Goal: Information Seeking & Learning: Check status

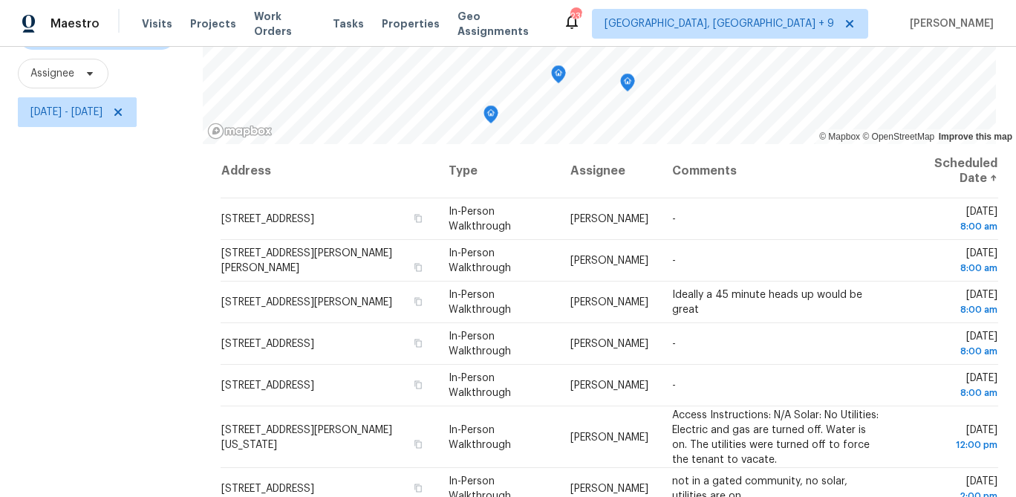
scroll to position [215, 0]
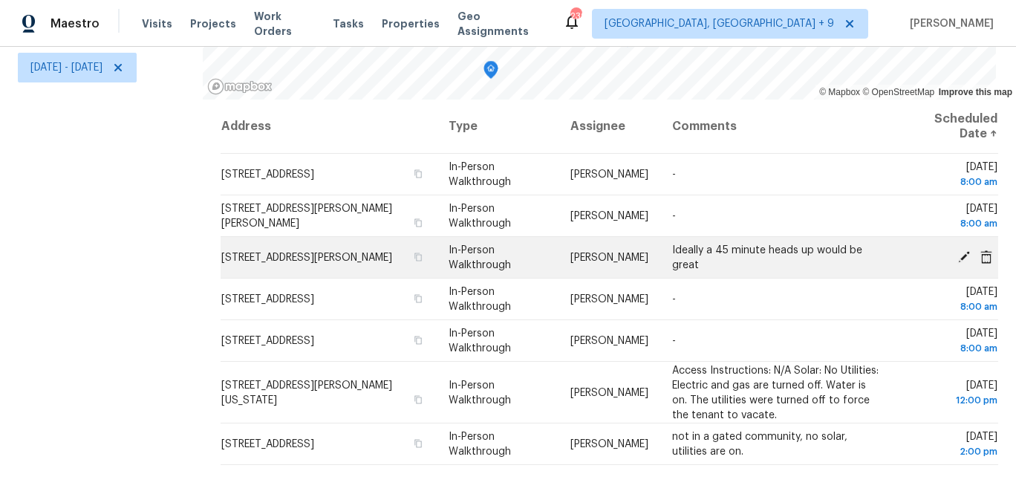
click at [701, 264] on td "Ideally a 45 minute heads up would be great" at bounding box center [776, 258] width 233 height 42
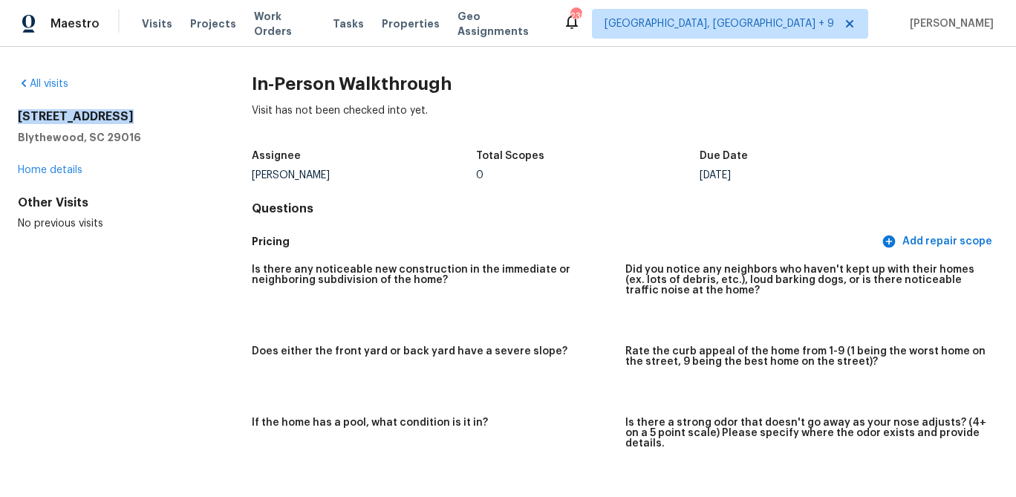
drag, startPoint x: 18, startPoint y: 115, endPoint x: 113, endPoint y: 113, distance: 95.1
click at [113, 113] on h2 "1107 Primrose Dr" at bounding box center [111, 116] width 186 height 15
copy h2 "1107 Primrose Dr"
click at [149, 27] on span "Visits" at bounding box center [157, 23] width 30 height 15
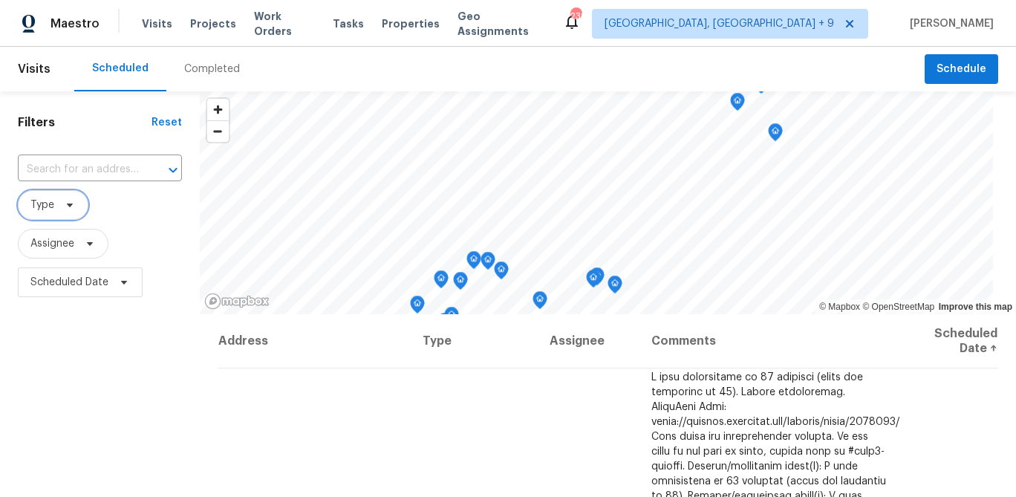
click at [67, 215] on span "Type" at bounding box center [53, 205] width 71 height 30
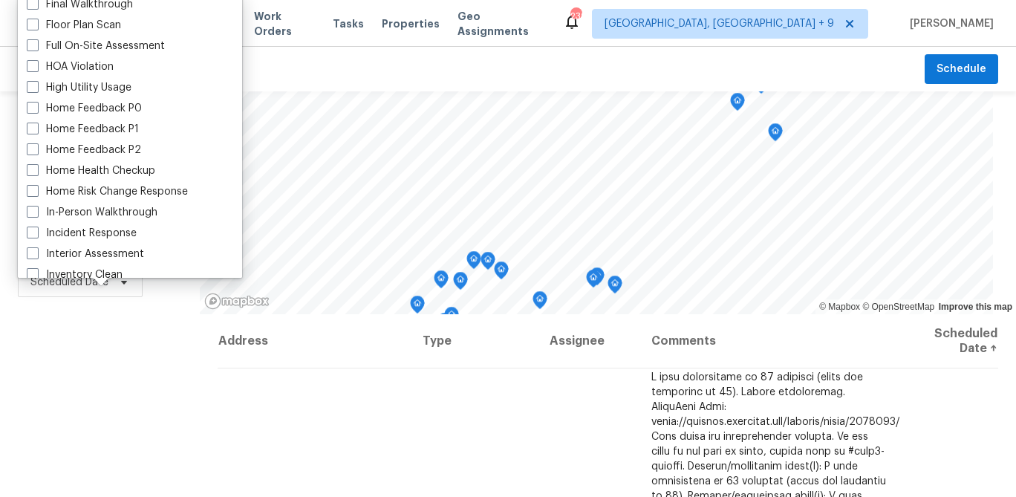
scroll to position [535, 0]
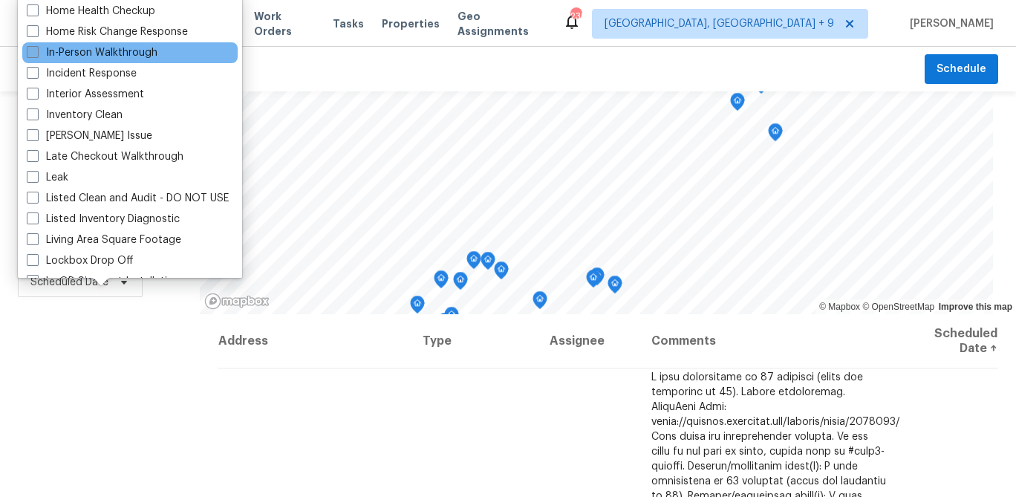
click at [112, 56] on label "In-Person Walkthrough" at bounding box center [92, 52] width 131 height 15
click at [36, 55] on input "In-Person Walkthrough" at bounding box center [32, 50] width 10 height 10
checkbox input "true"
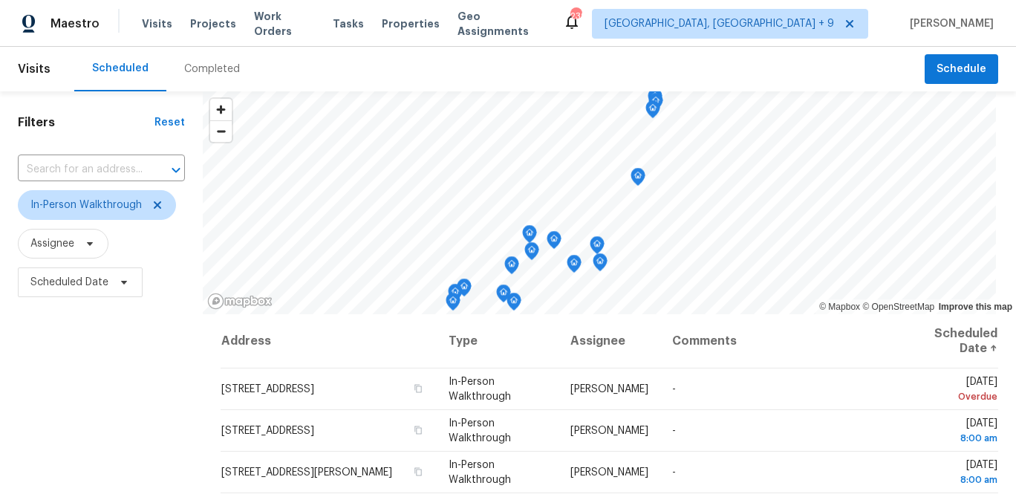
click at [39, 382] on div "Filters Reset ​ In-Person Walkthrough Assignee Scheduled Date" at bounding box center [101, 401] width 203 height 620
click at [68, 289] on span "Scheduled Date" at bounding box center [69, 282] width 78 height 15
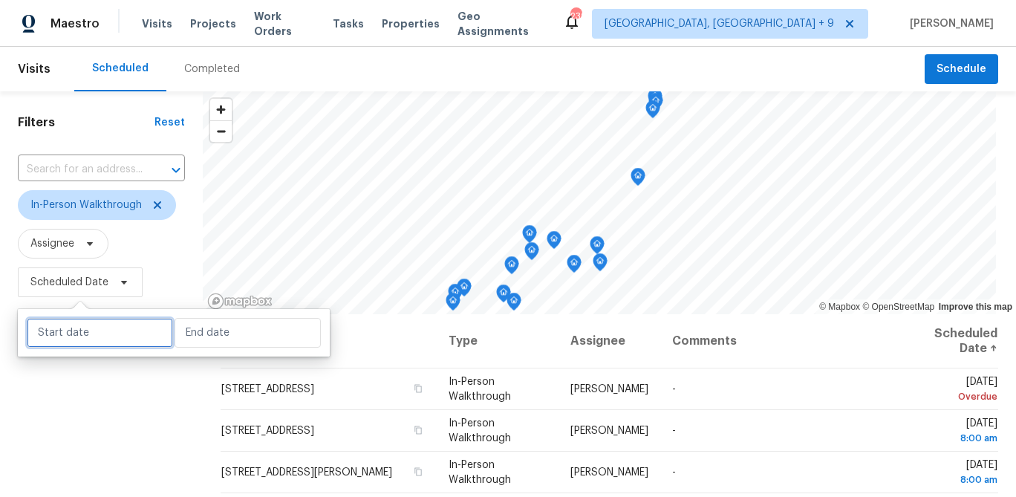
click at [91, 333] on input "text" at bounding box center [100, 333] width 146 height 30
select select "9"
select select "2025"
select select "10"
select select "2025"
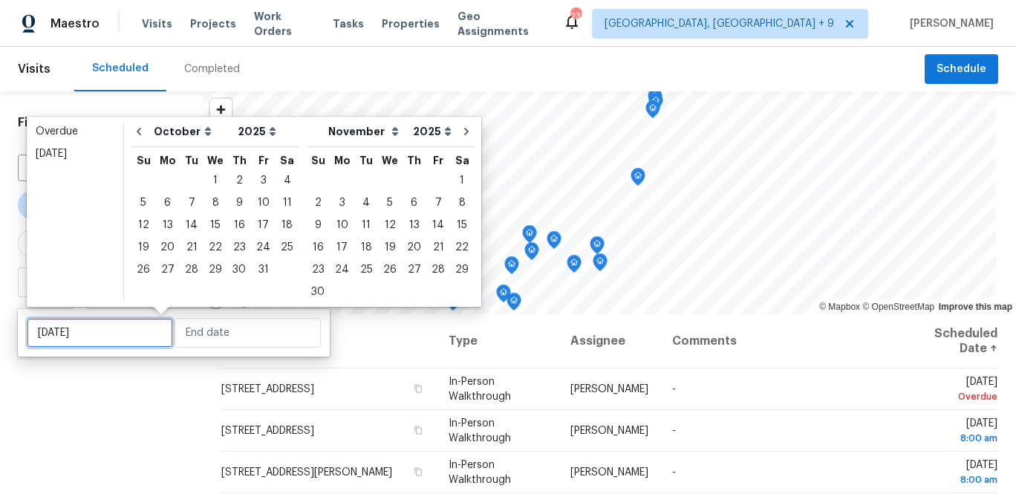
type input "Fri, Oct 03"
click at [256, 183] on div "3" at bounding box center [263, 180] width 25 height 21
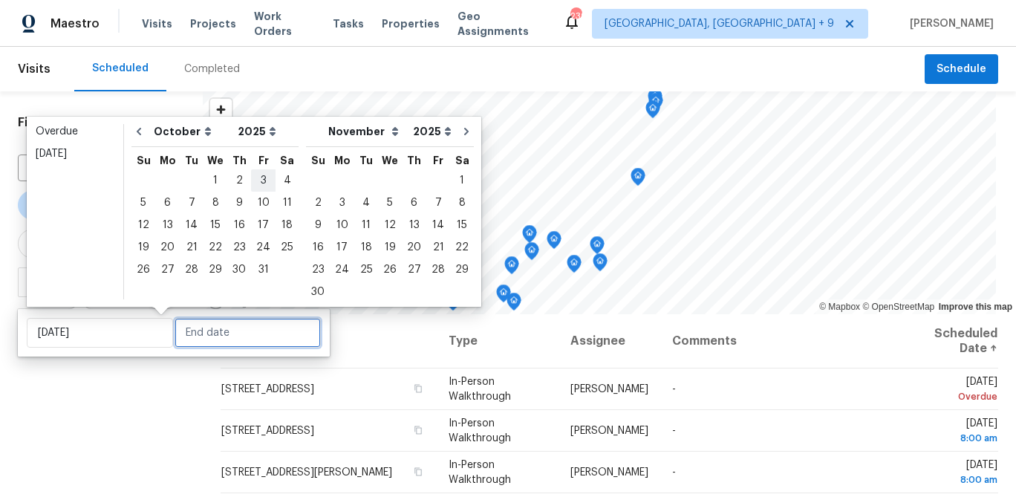
type input "Fri, Oct 03"
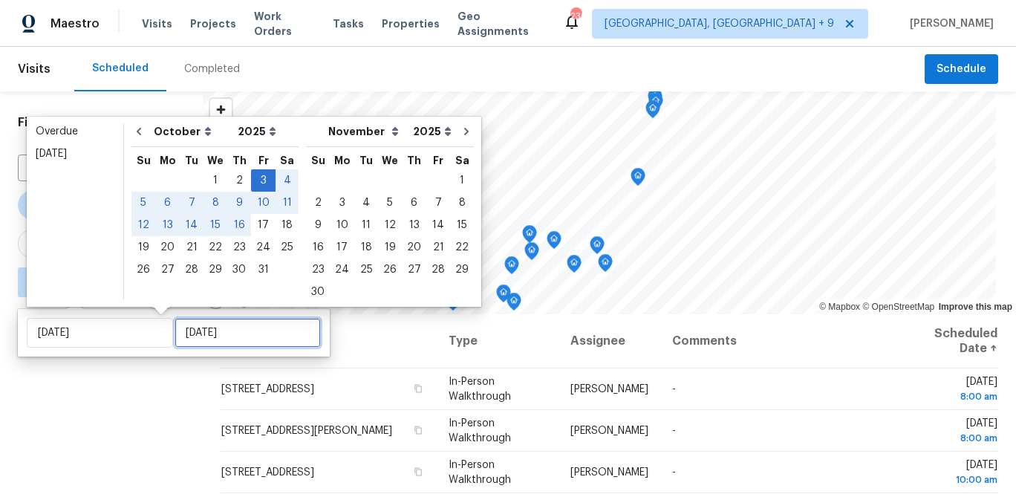
type input "Thu, Oct 30"
type input "[DATE]"
type input "Sun, Oct 05"
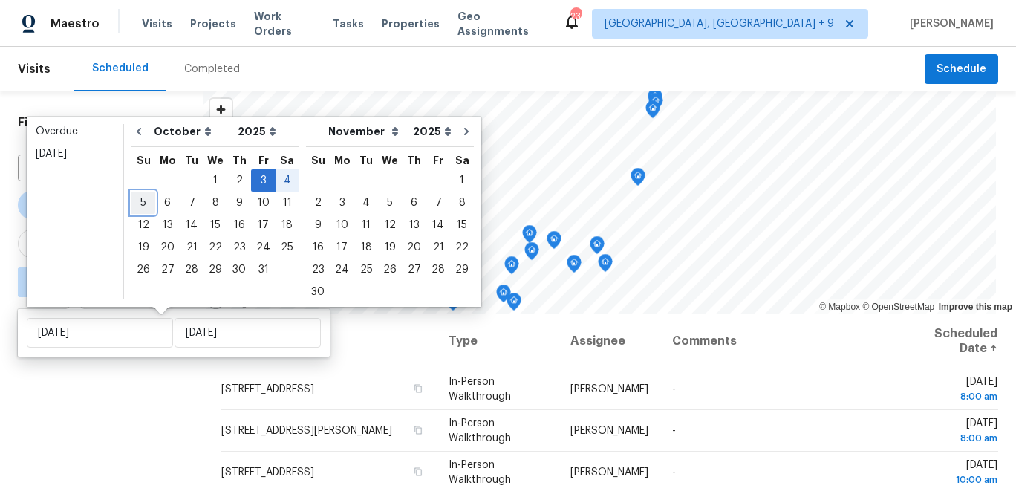
click at [146, 201] on div "5" at bounding box center [143, 202] width 24 height 21
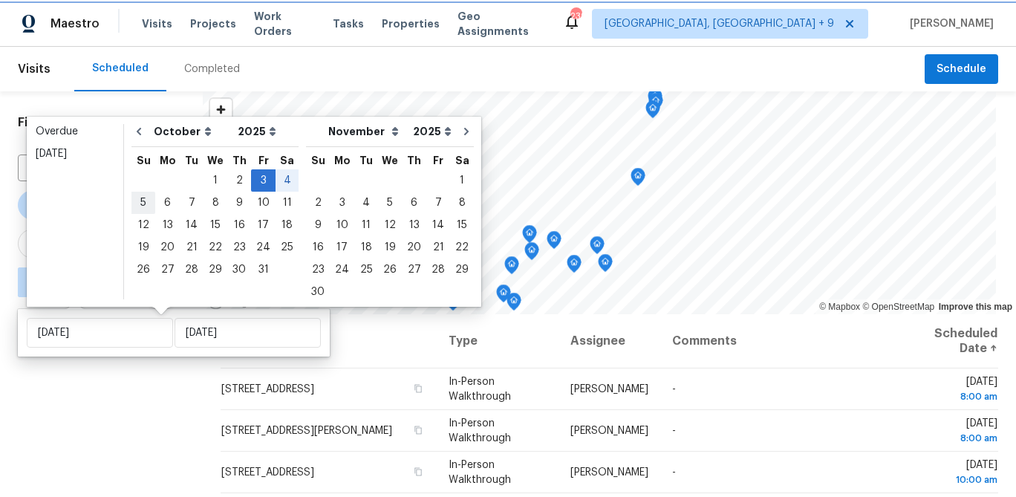
type input "Sun, Oct 05"
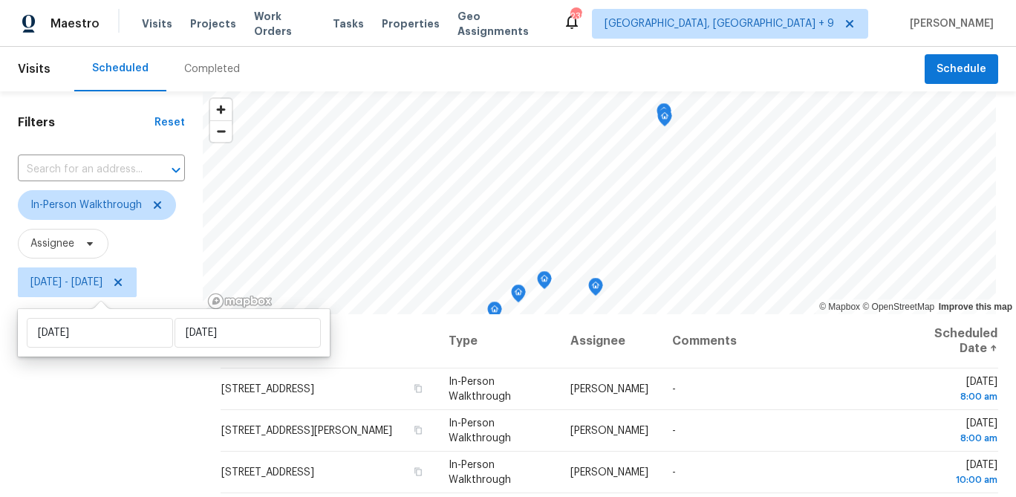
click at [114, 400] on div "Filters Reset ​ In-Person Walkthrough Assignee Fri, Oct 03 - Sun, Oct 05" at bounding box center [101, 401] width 203 height 620
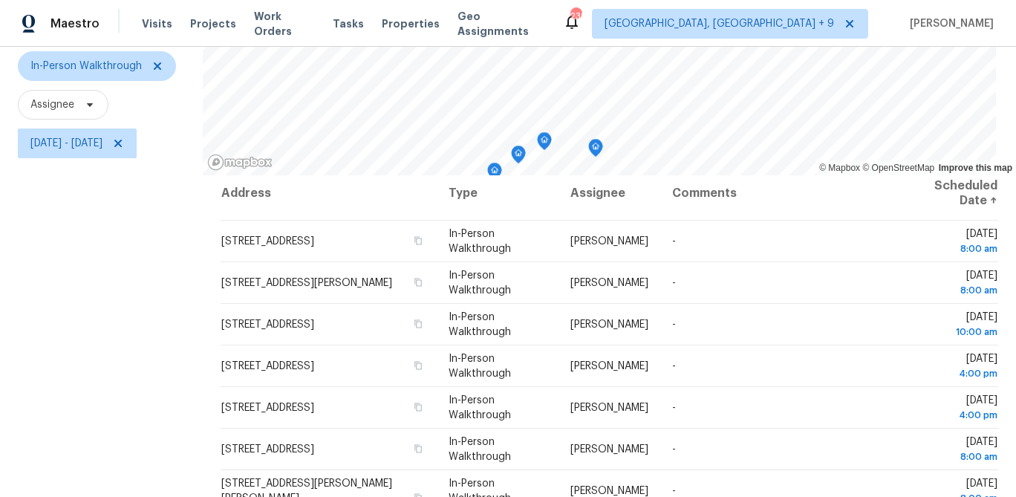
scroll to position [143, 0]
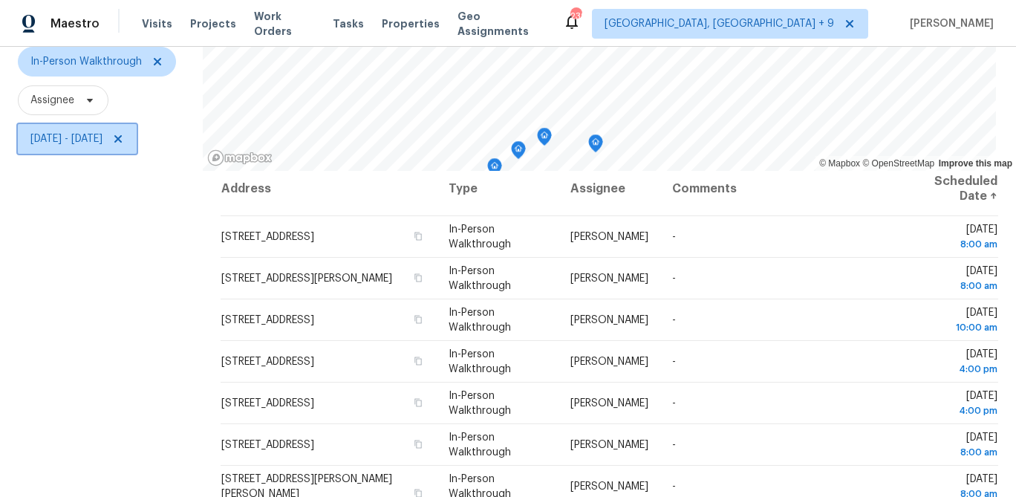
click at [65, 143] on span "Fri, Oct 03 - Sun, Oct 05" at bounding box center [66, 138] width 72 height 15
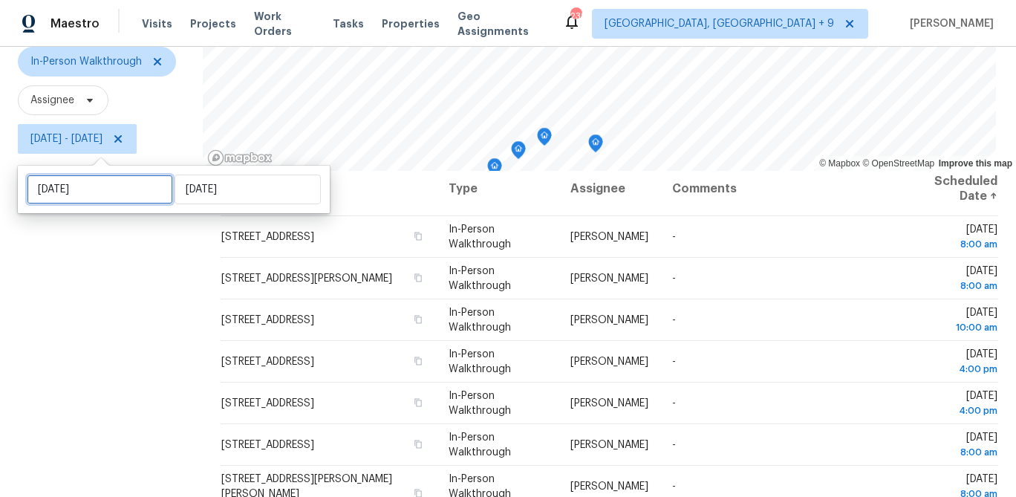
click at [97, 195] on input "Fri, Oct 03" at bounding box center [100, 189] width 146 height 30
select select "9"
select select "2025"
select select "10"
select select "2025"
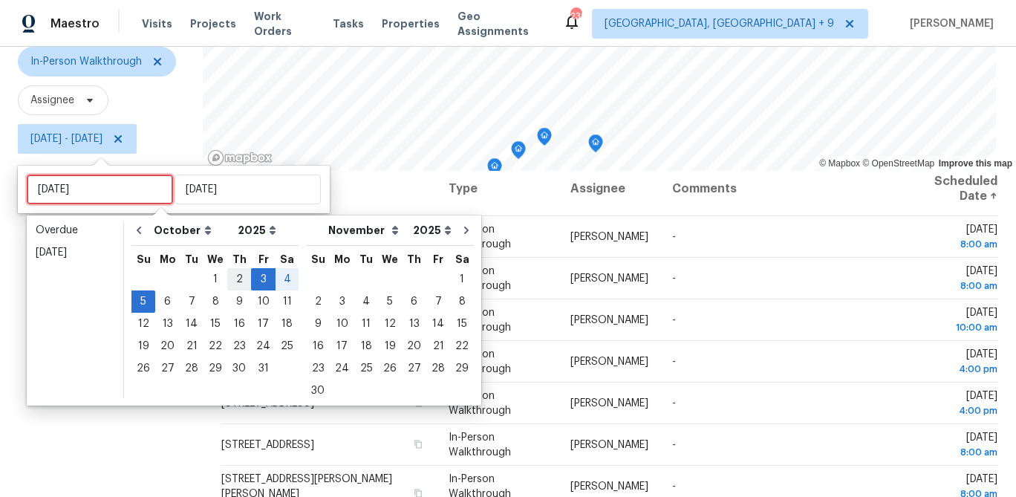
type input "Thu, Oct 02"
type input "Sat, Oct 11"
type input "[DATE]"
type input "Sun, Oct 05"
click at [284, 282] on div "4" at bounding box center [286, 279] width 23 height 21
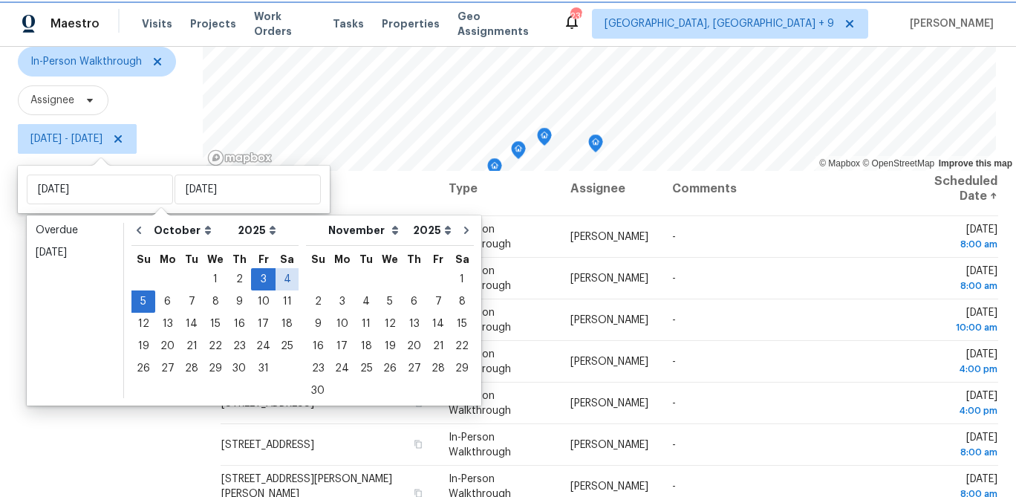
type input "[DATE]"
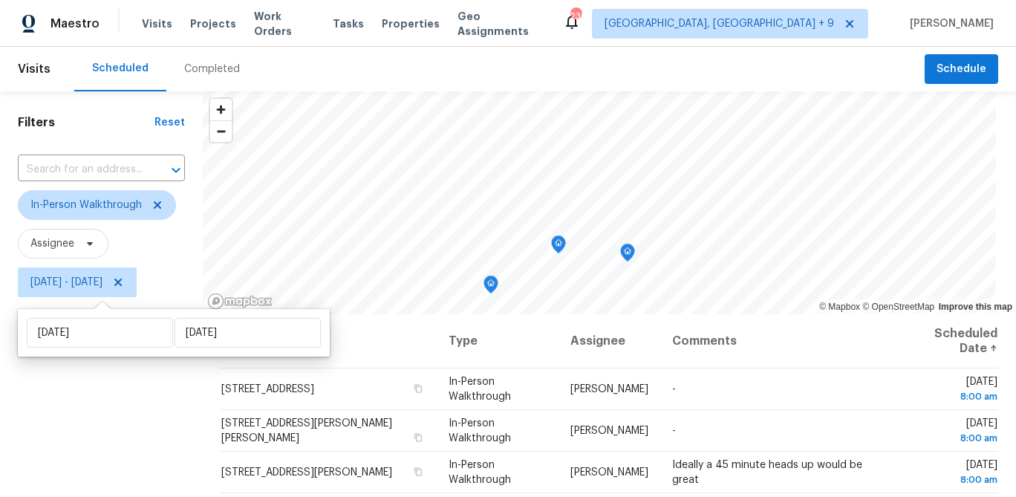
click at [91, 417] on div "Filters Reset ​ In-Person Walkthrough Assignee Sat, Oct 04 - Sun, Oct 05" at bounding box center [101, 401] width 203 height 620
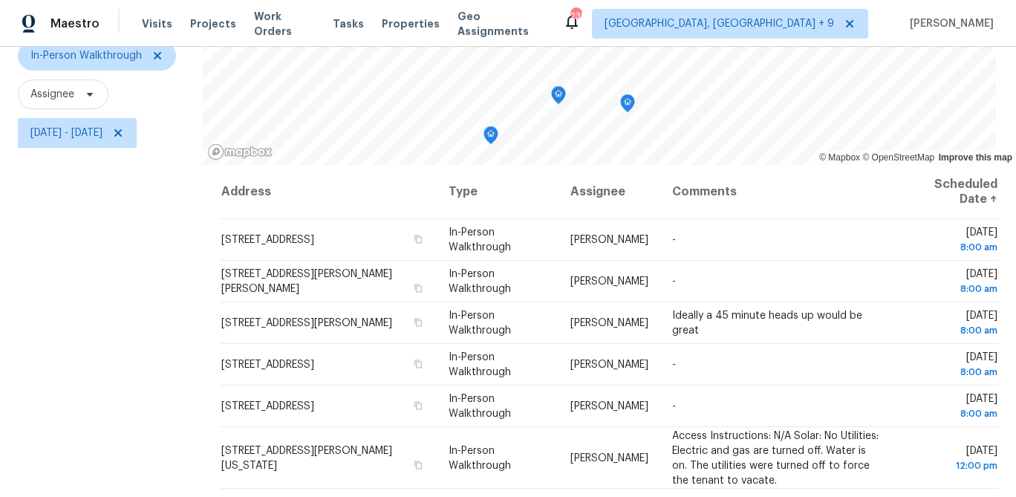
scroll to position [215, 0]
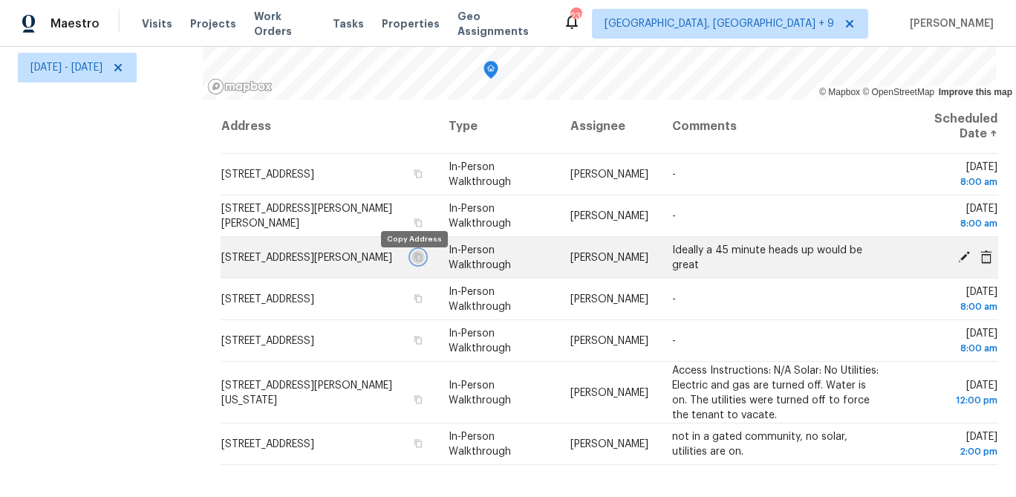
click at [414, 261] on icon "button" at bounding box center [418, 256] width 9 height 9
